Goal: Check status: Check status

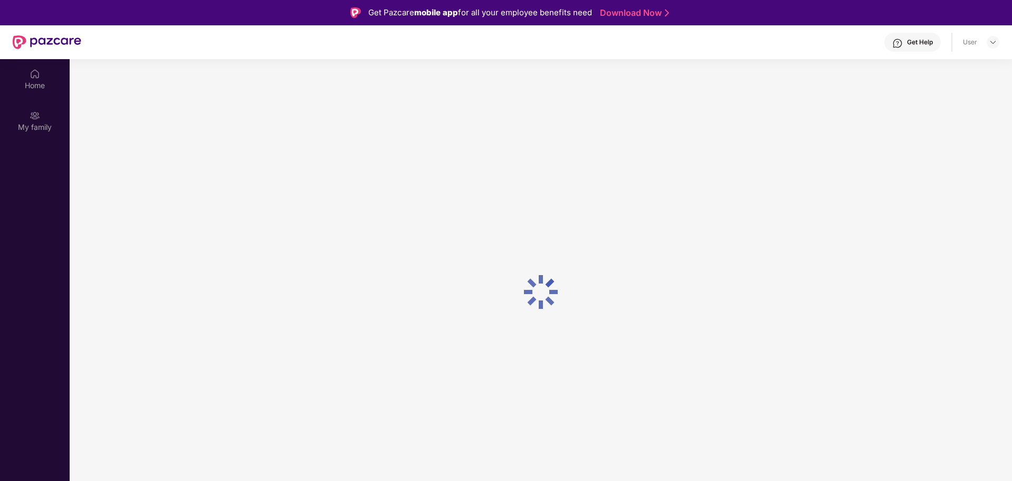
scroll to position [59, 0]
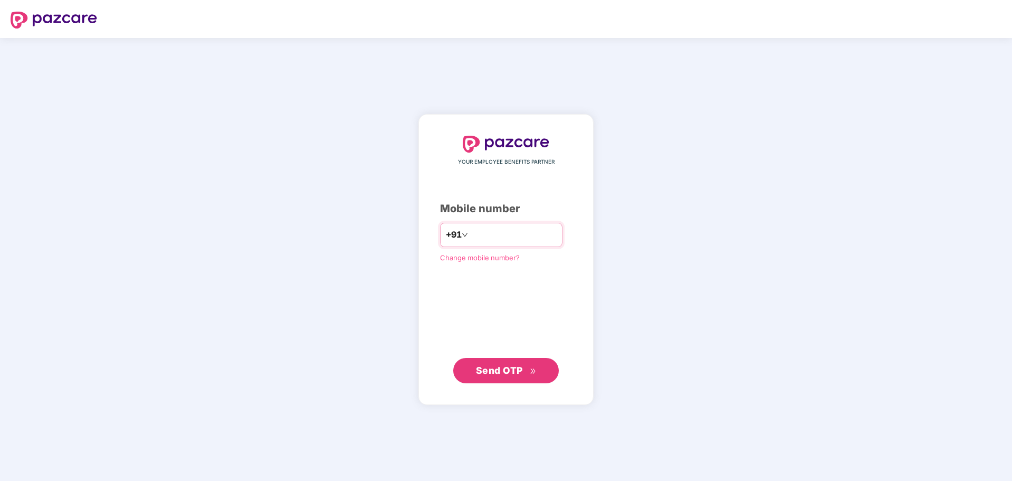
type input "**********"
click at [507, 375] on span "Send OTP" at bounding box center [499, 370] width 47 height 11
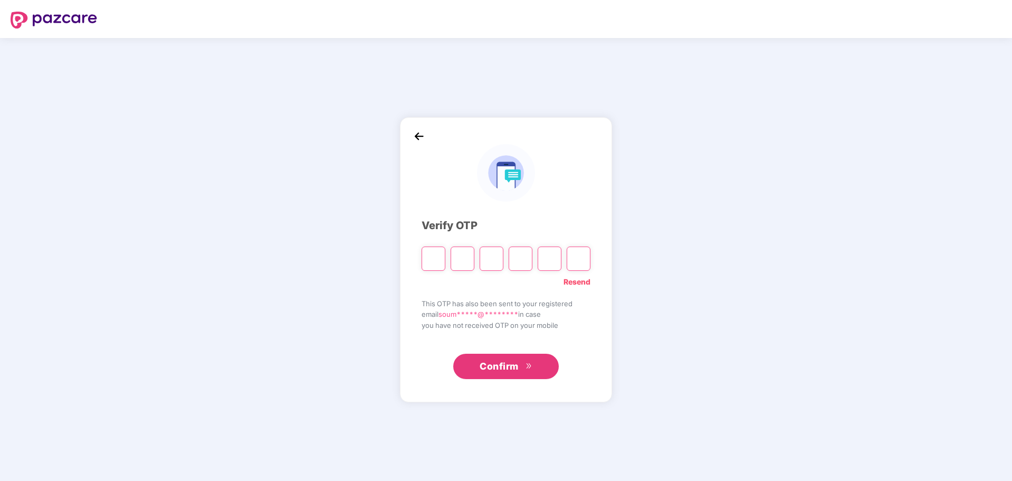
type input "*"
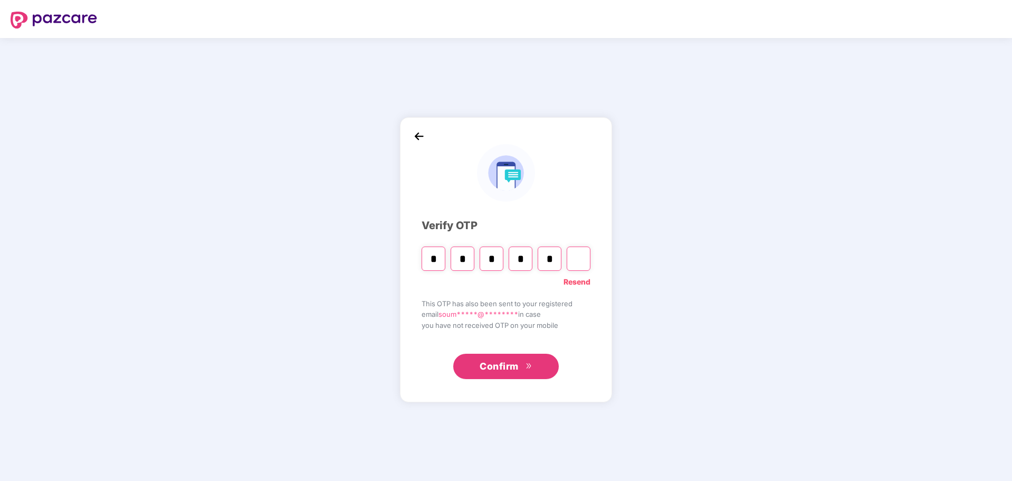
type input "*"
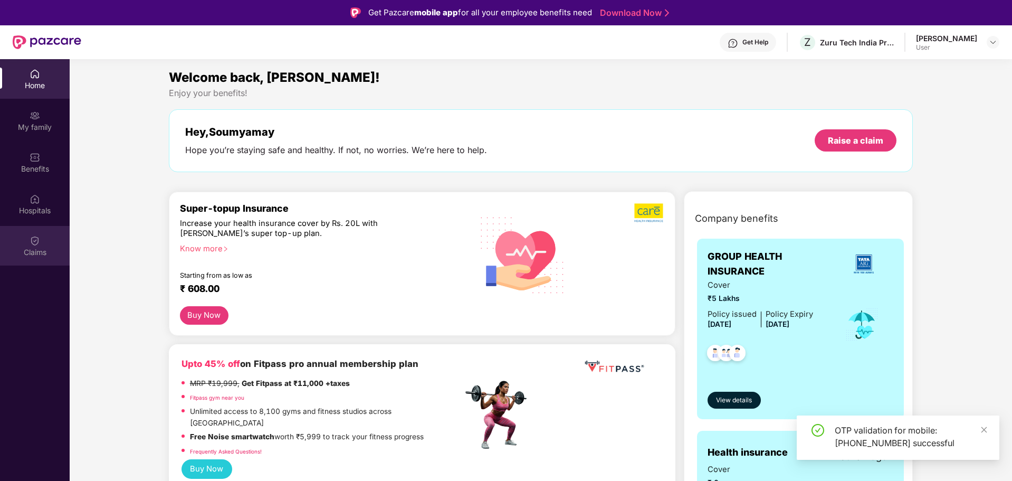
click at [23, 243] on div "Claims" at bounding box center [35, 246] width 70 height 40
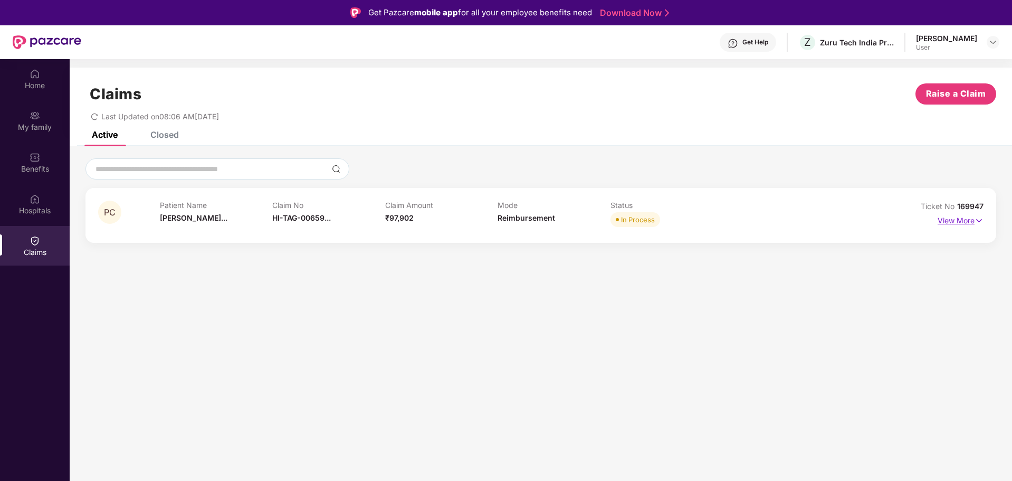
click at [972, 222] on p "View More" at bounding box center [961, 219] width 46 height 14
